Goal: Transaction & Acquisition: Subscribe to service/newsletter

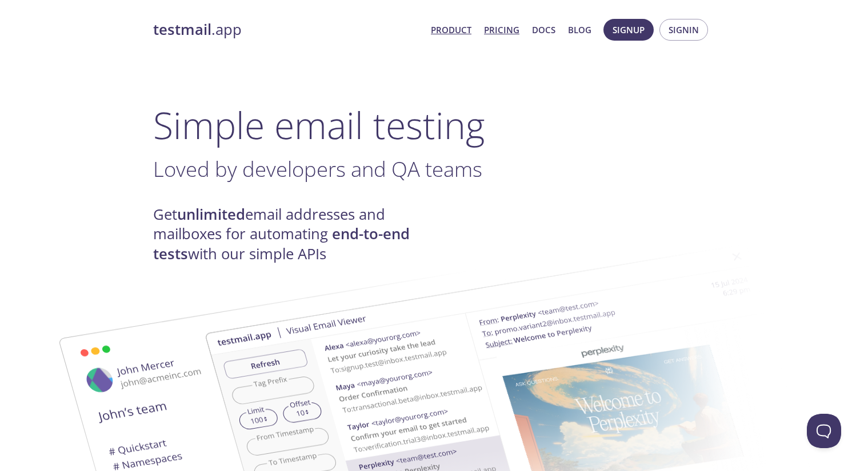
click at [506, 33] on link "Pricing" at bounding box center [501, 29] width 35 height 15
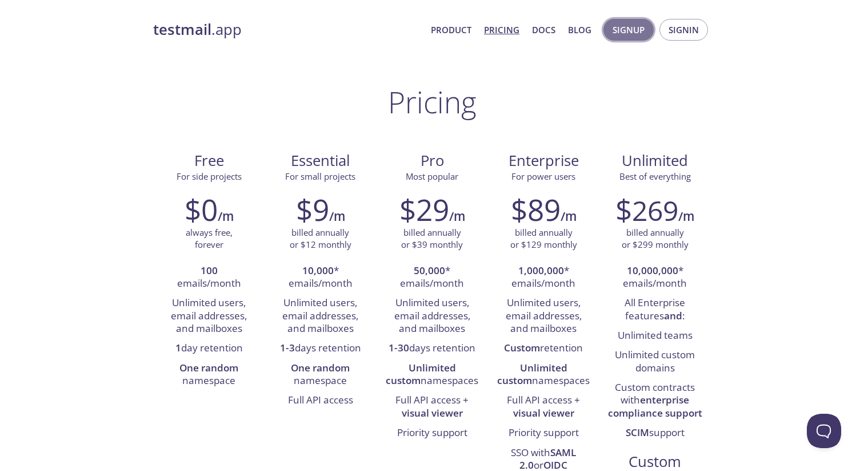
click at [627, 31] on span "Signup" at bounding box center [629, 29] width 32 height 15
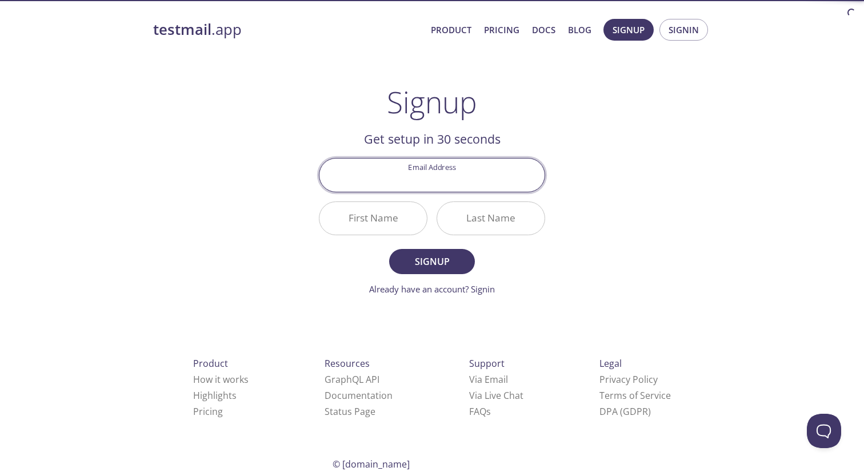
click at [449, 179] on input "Email Address" at bounding box center [432, 174] width 225 height 33
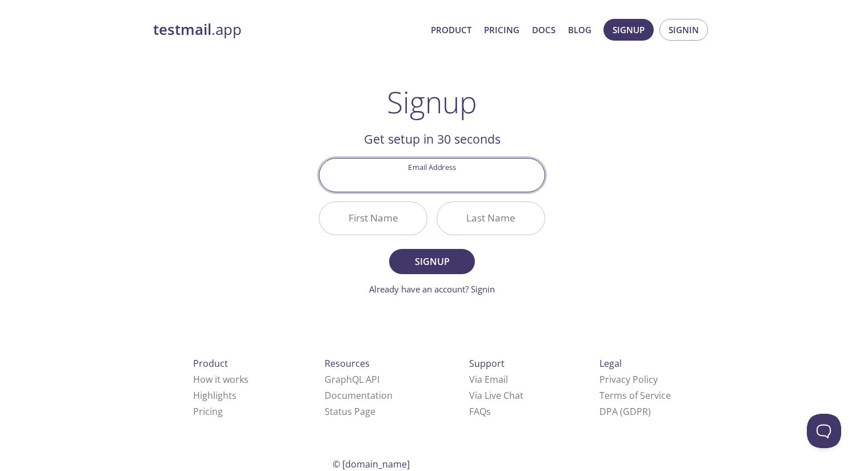
type input "[EMAIL_ADDRESS][DOMAIN_NAME]"
click at [393, 228] on input "First Name" at bounding box center [373, 218] width 107 height 33
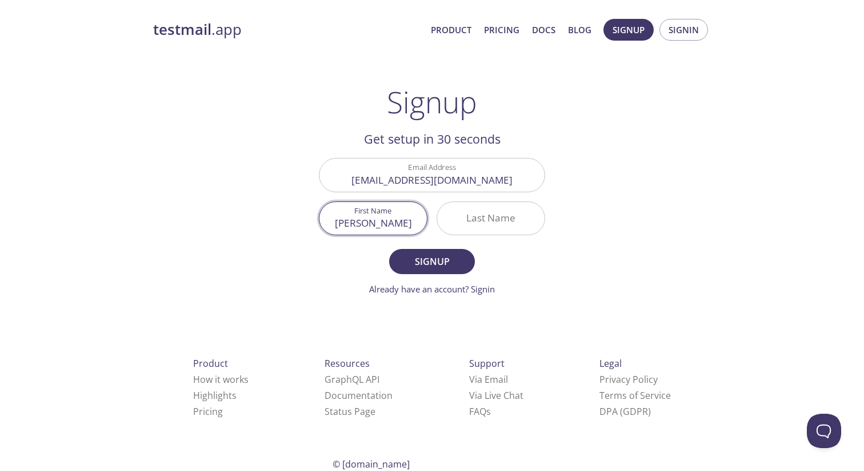
type input "[PERSON_NAME]"
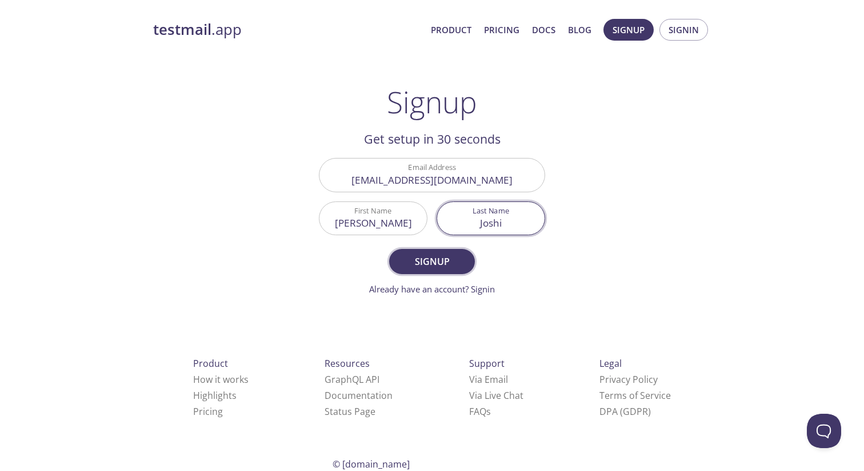
type input "Joshi"
click at [437, 264] on span "Signup" at bounding box center [432, 261] width 61 height 16
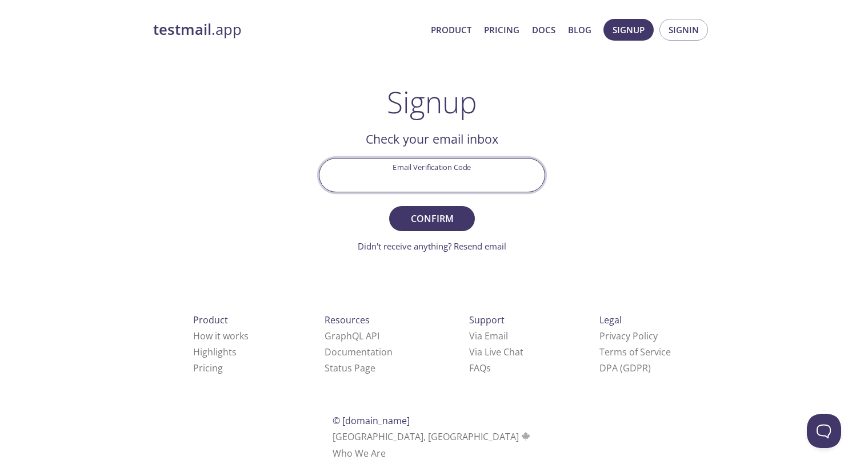
click at [392, 170] on input "Email Verification Code" at bounding box center [432, 174] width 225 height 33
paste input "LJQD31Z"
type input "LJQD31Z"
click at [416, 215] on span "Confirm" at bounding box center [432, 218] width 61 height 16
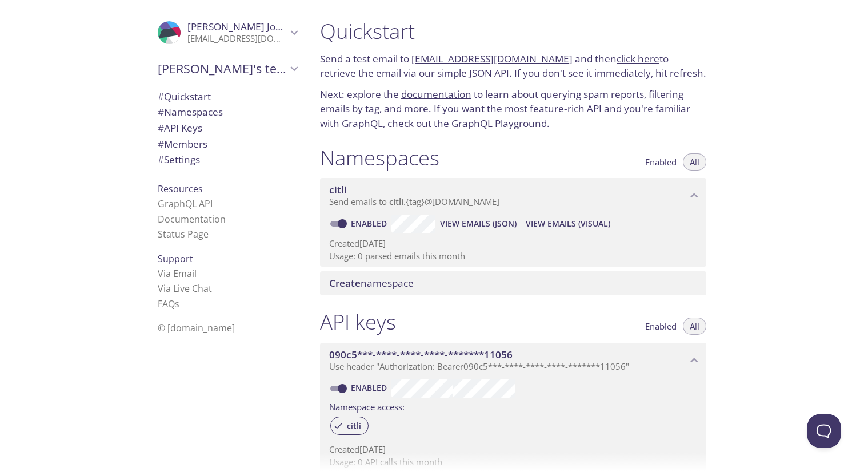
click at [198, 108] on span "# Namespaces" at bounding box center [190, 111] width 65 height 13
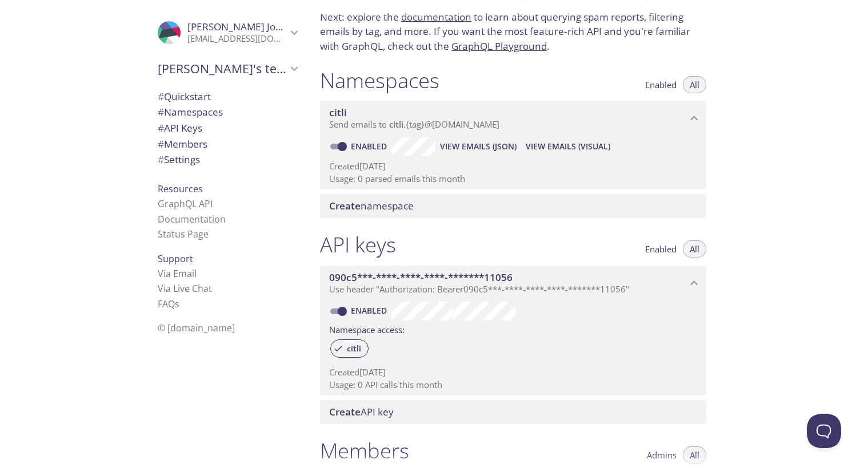
scroll to position [78, 0]
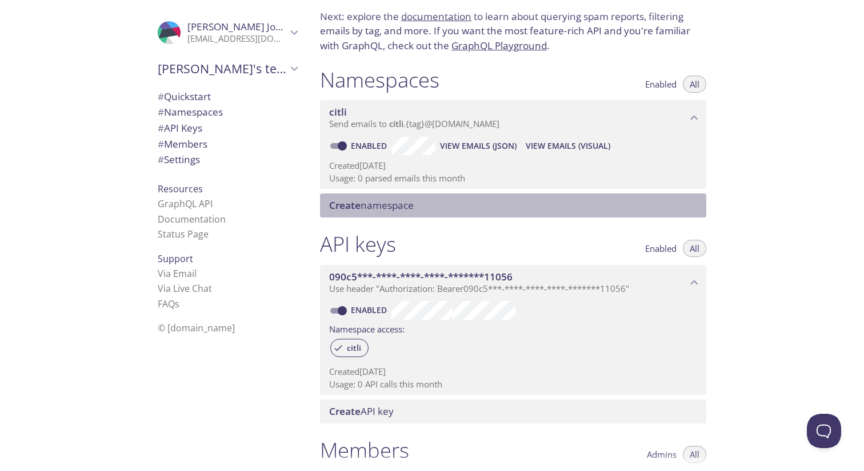
click at [409, 198] on span "Create namespace" at bounding box center [371, 204] width 85 height 13
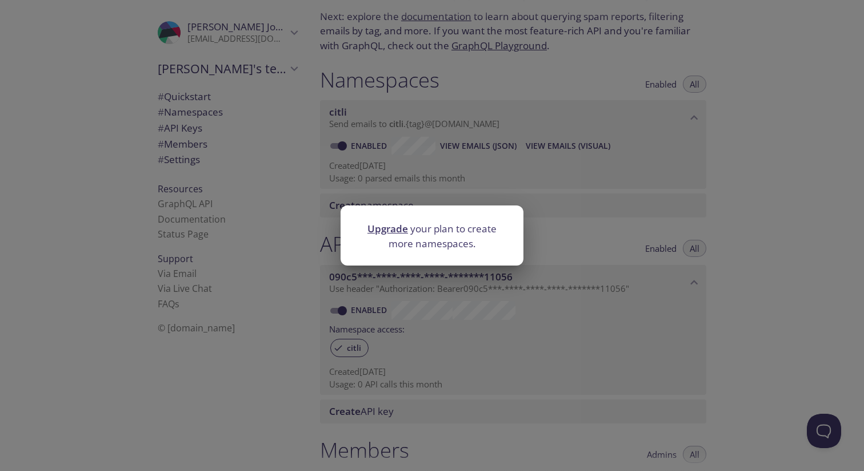
click at [298, 197] on div "Upgrade your plan to create more namespaces." at bounding box center [432, 235] width 864 height 471
